Goal: Information Seeking & Learning: Learn about a topic

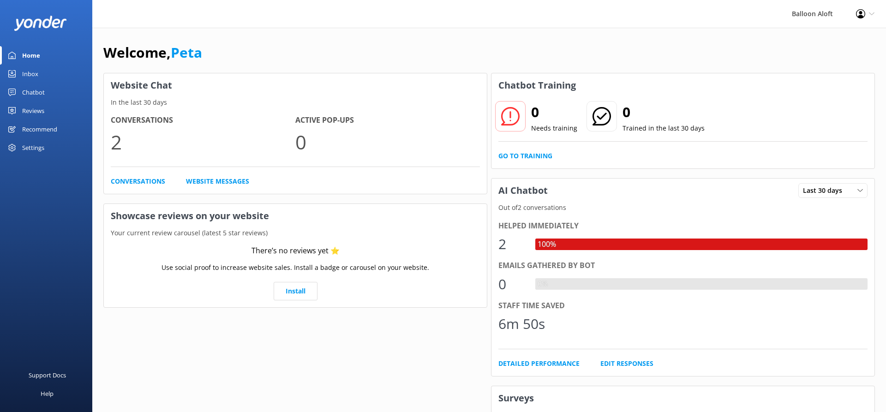
click at [38, 92] on div "Chatbot" at bounding box center [33, 92] width 23 height 18
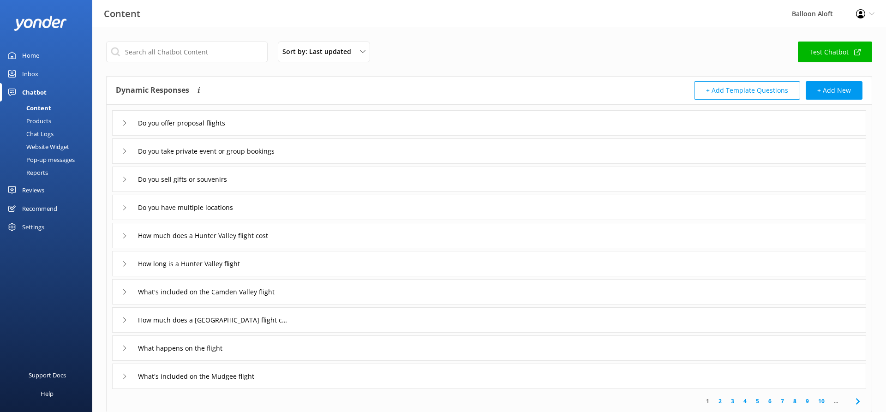
click at [124, 129] on div "Do you offer proposal flights" at bounding box center [181, 122] width 118 height 15
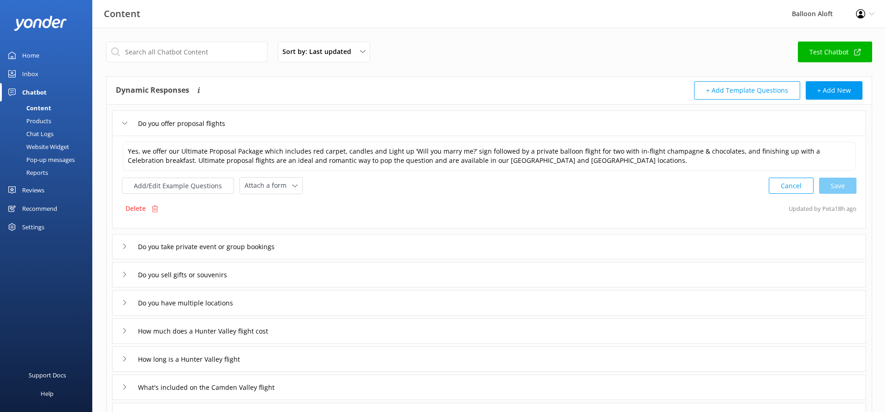
click at [118, 260] on div "Do you offer proposal flights Yes, we offer our Ultimate Proposal Package which…" at bounding box center [489, 295] width 765 height 380
click at [125, 248] on icon at bounding box center [125, 247] width 6 height 6
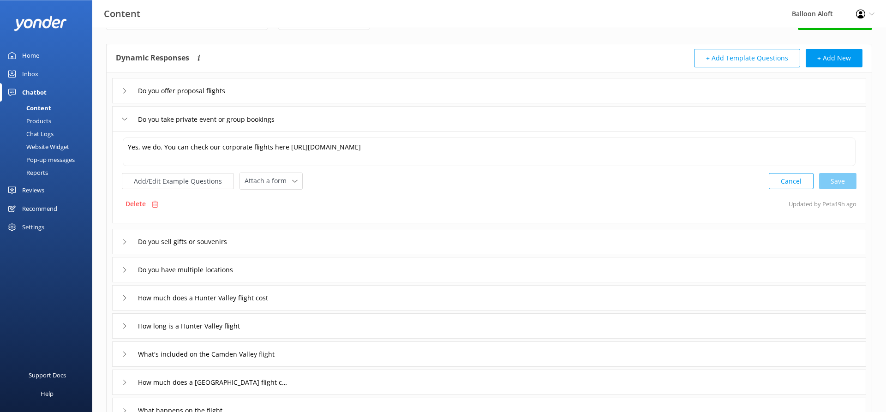
scroll to position [47, 0]
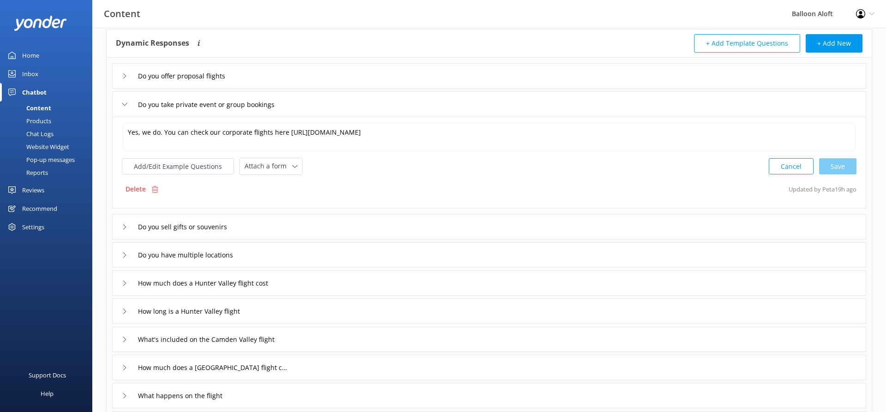
click at [124, 227] on icon at bounding box center [125, 227] width 6 height 6
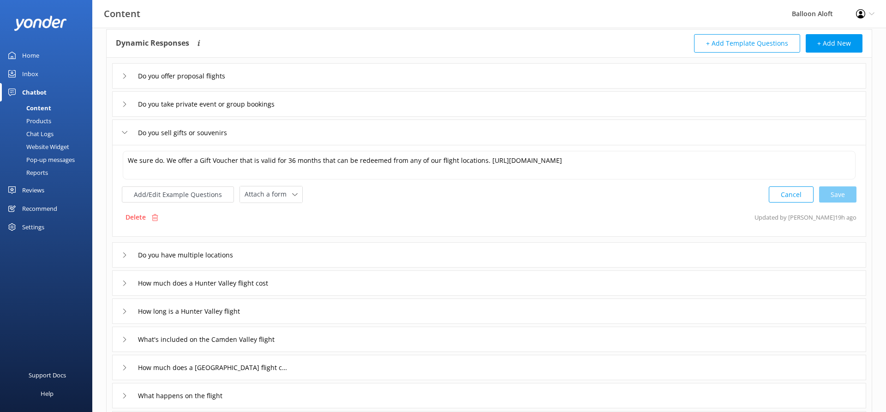
click at [125, 261] on div "Do you have multiple locations" at bounding box center [183, 254] width 122 height 15
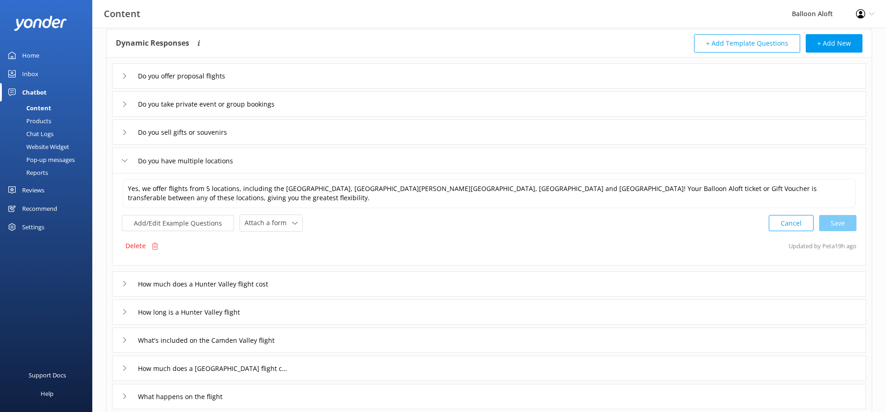
click at [119, 281] on div "How much does a Hunter Valley flight cost" at bounding box center [489, 283] width 754 height 25
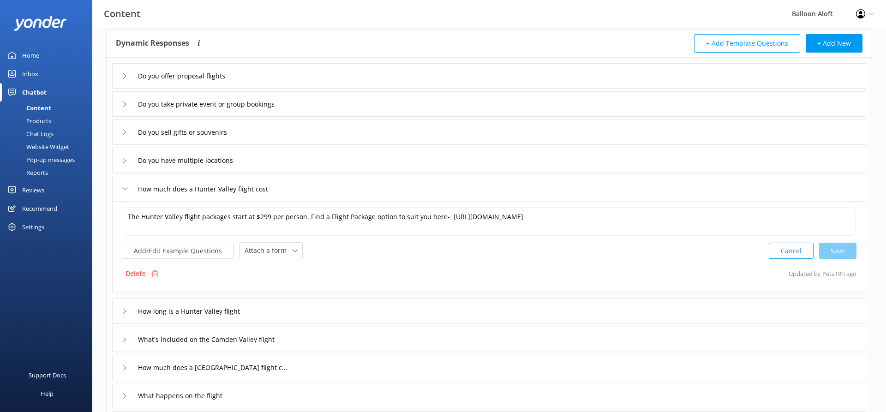
click at [123, 311] on icon at bounding box center [125, 312] width 6 height 6
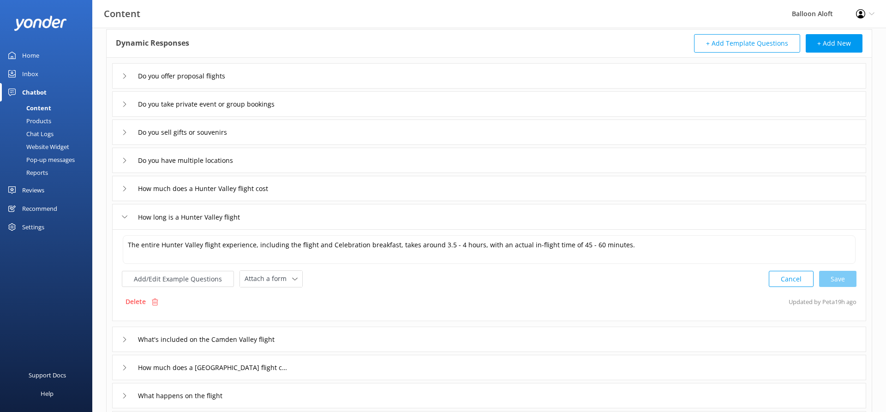
scroll to position [94, 0]
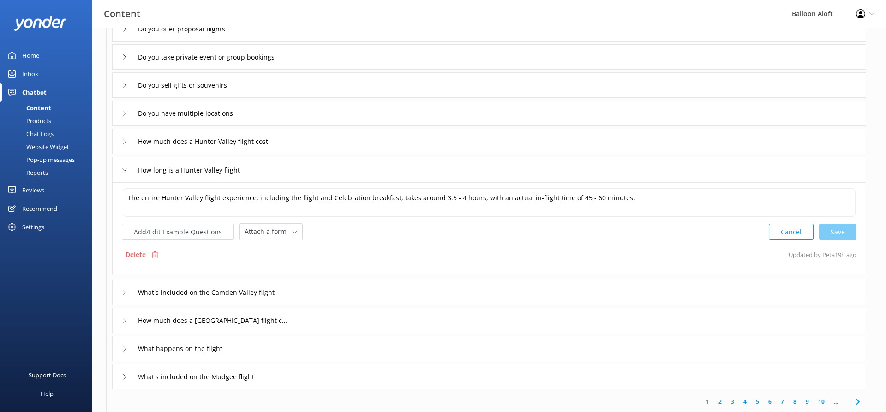
click at [123, 293] on icon at bounding box center [125, 293] width 6 height 6
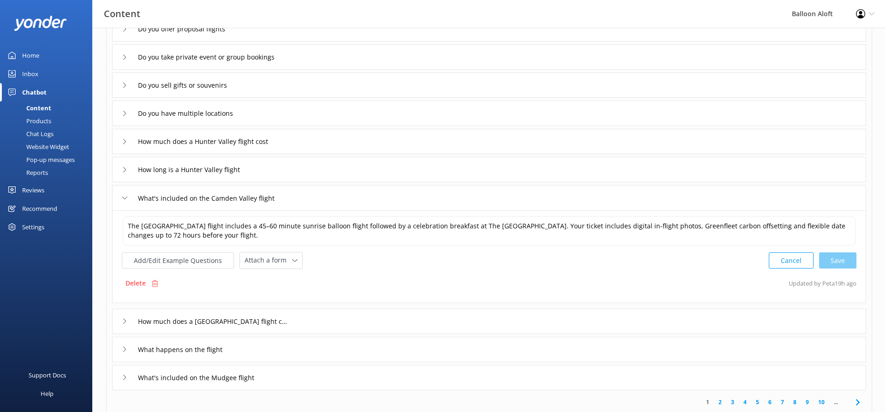
click at [128, 320] on div "How much does a [GEOGRAPHIC_DATA] flight cost" at bounding box center [203, 321] width 162 height 15
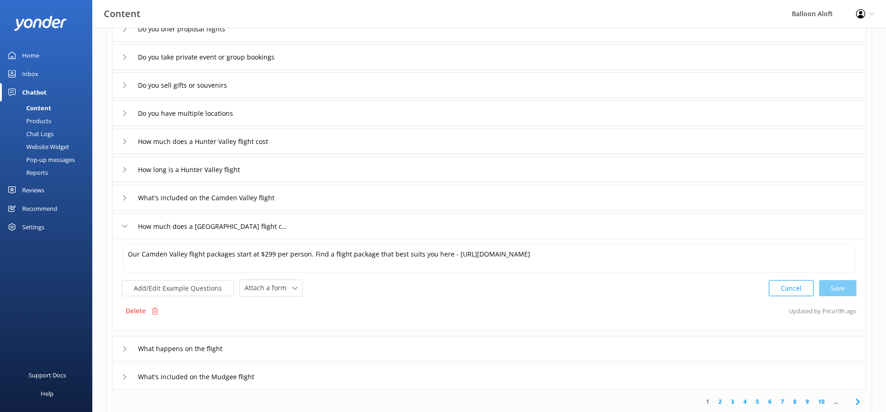
click at [126, 349] on icon at bounding box center [125, 349] width 6 height 6
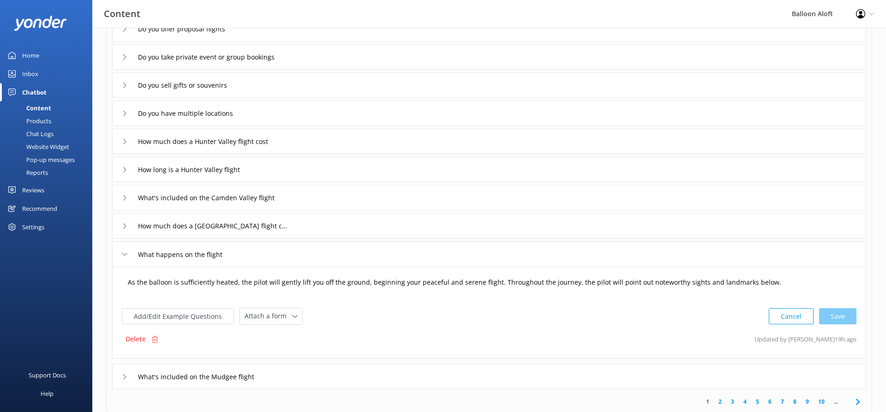
click at [144, 284] on textarea "As the balloon is sufficiently heated, the pilot will gently lift you off the g…" at bounding box center [489, 287] width 733 height 29
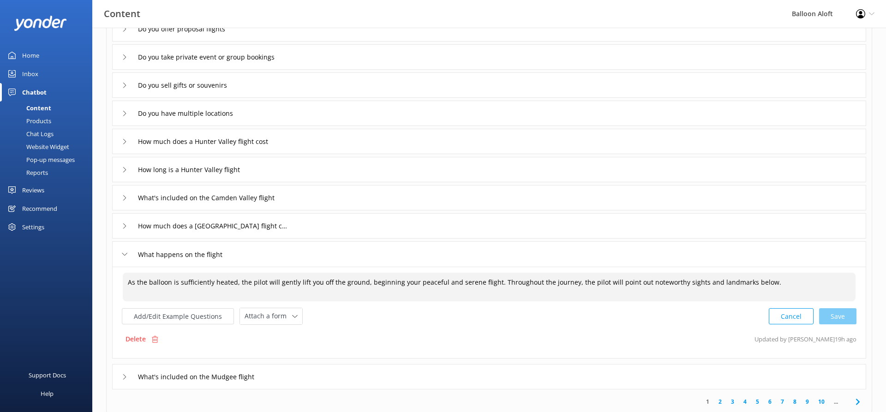
click at [146, 283] on textarea "As the balloon is sufficiently heated, the pilot will gently lift you off the g…" at bounding box center [489, 287] width 733 height 29
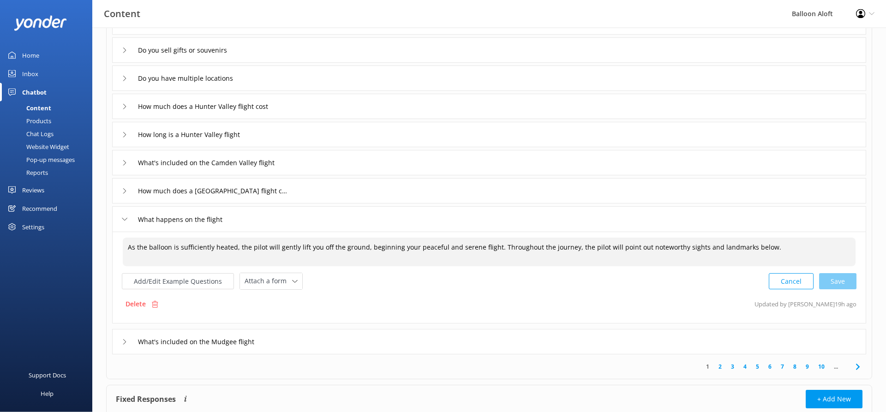
scroll to position [193, 0]
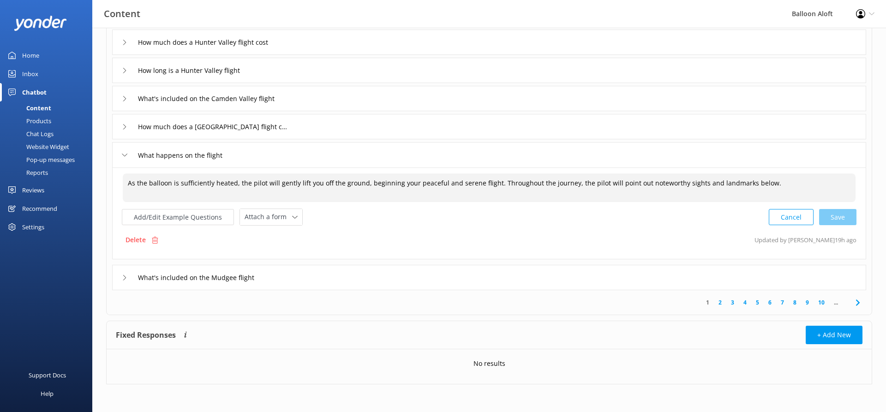
click at [123, 277] on icon at bounding box center [125, 278] width 6 height 6
